Goal: Transaction & Acquisition: Purchase product/service

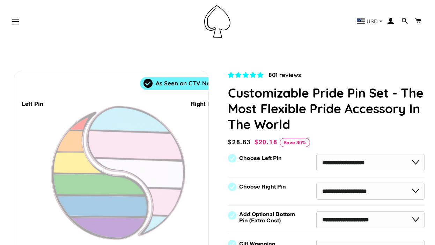
scroll to position [61, 0]
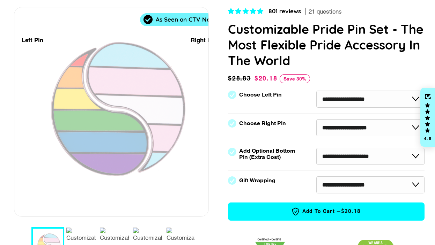
select select "**********"
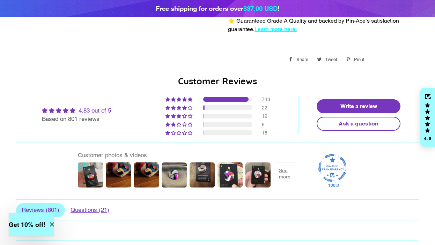
scroll to position [505, 1]
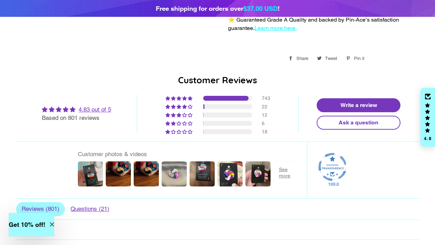
click at [178, 163] on img at bounding box center [174, 174] width 28 height 28
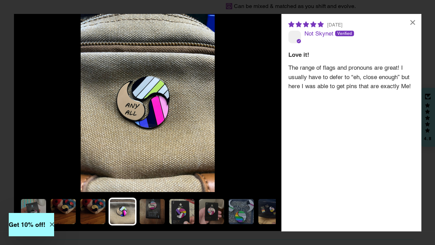
scroll to position [505, 0]
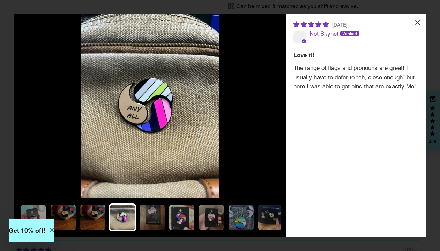
click at [419, 21] on div "×" at bounding box center [418, 22] width 17 height 17
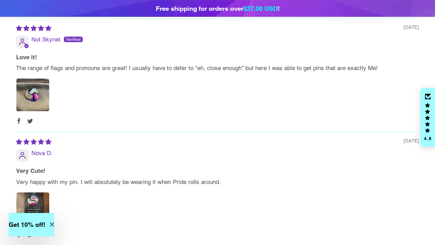
scroll to position [972, 1]
